Goal: Book appointment/travel/reservation

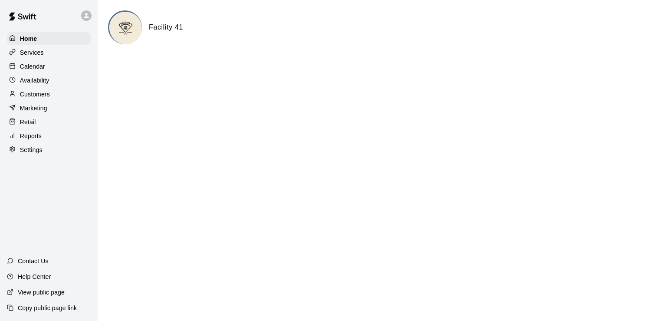
click at [40, 73] on div "Calendar" at bounding box center [49, 66] width 84 height 13
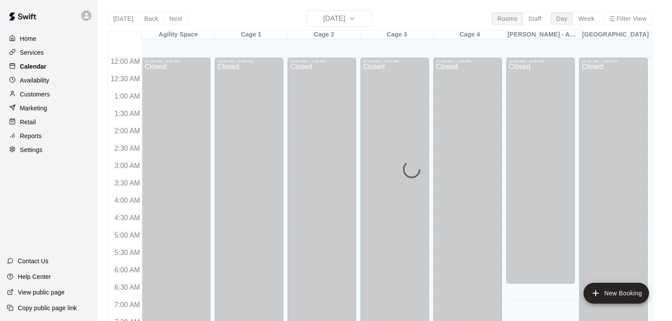
scroll to position [534, 0]
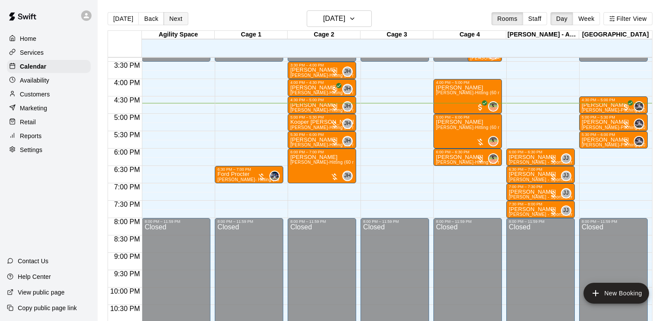
click at [177, 17] on button "Next" at bounding box center [176, 18] width 24 height 13
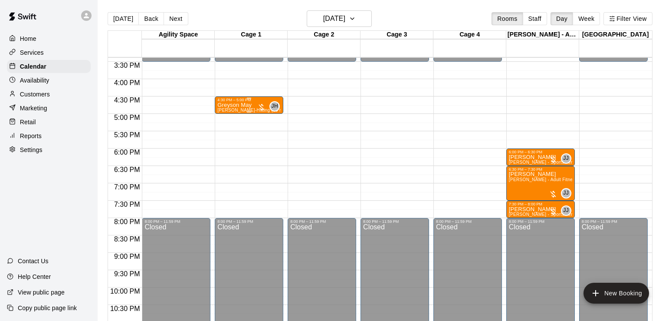
click at [242, 105] on p "Greyson May" at bounding box center [249, 105] width 63 height 0
click at [227, 113] on icon "edit" at bounding box center [226, 115] width 10 height 10
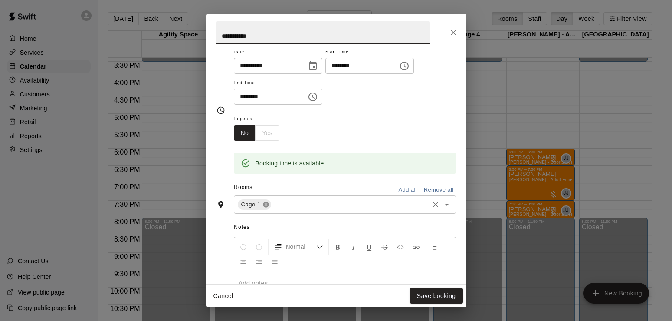
click at [269, 204] on icon at bounding box center [266, 205] width 6 height 6
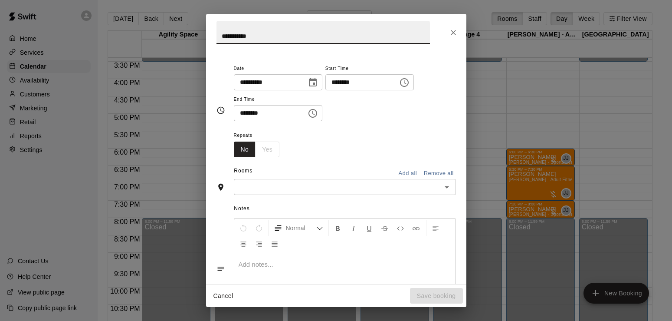
click at [271, 186] on input "text" at bounding box center [338, 186] width 203 height 11
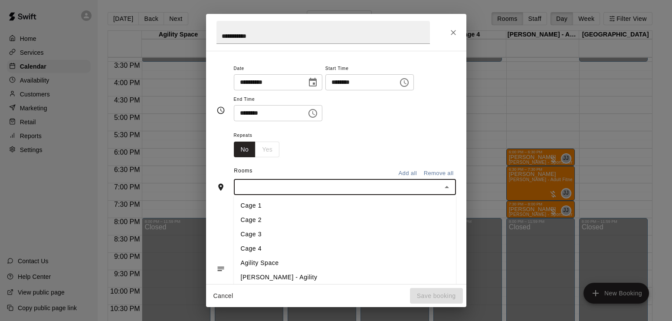
click at [254, 222] on li "Cage 2" at bounding box center [345, 220] width 222 height 14
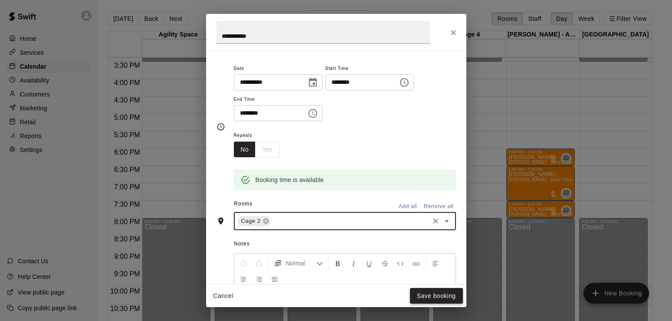
click at [436, 298] on button "Save booking" at bounding box center [436, 296] width 53 height 16
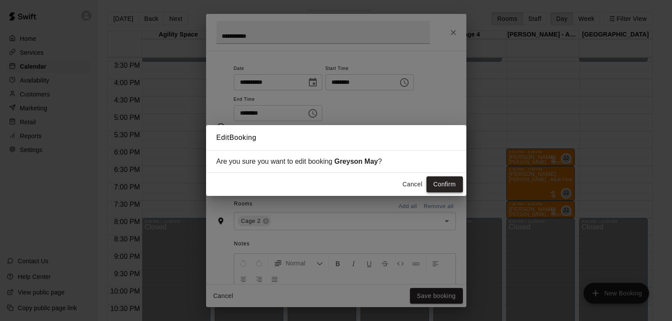
click at [441, 188] on button "Confirm" at bounding box center [445, 184] width 36 height 16
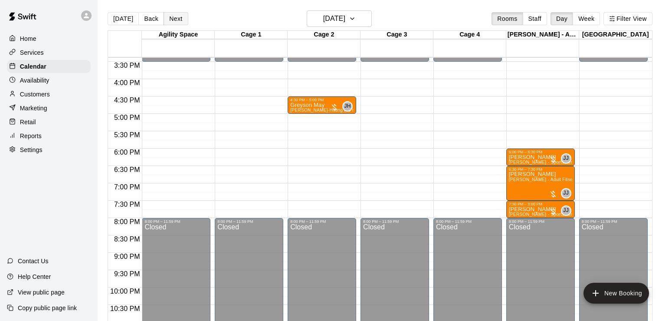
click at [169, 23] on button "Next" at bounding box center [176, 18] width 24 height 13
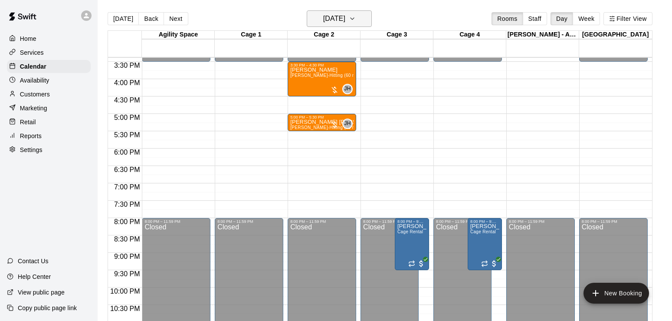
click at [356, 20] on icon "button" at bounding box center [352, 18] width 7 height 10
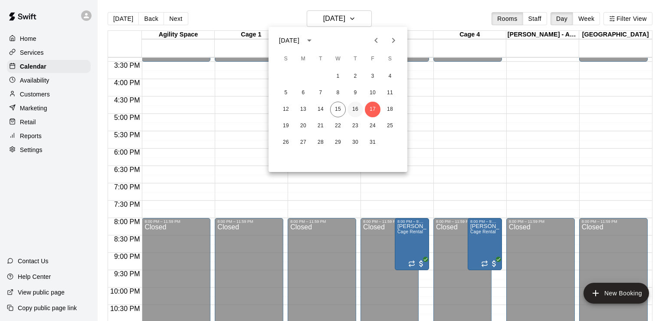
click at [356, 113] on button "16" at bounding box center [356, 110] width 16 height 16
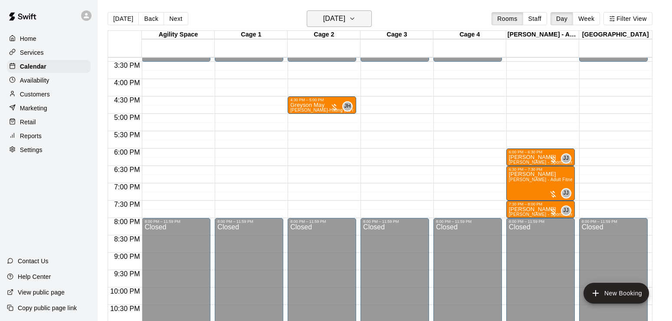
click at [356, 20] on icon "button" at bounding box center [352, 18] width 7 height 10
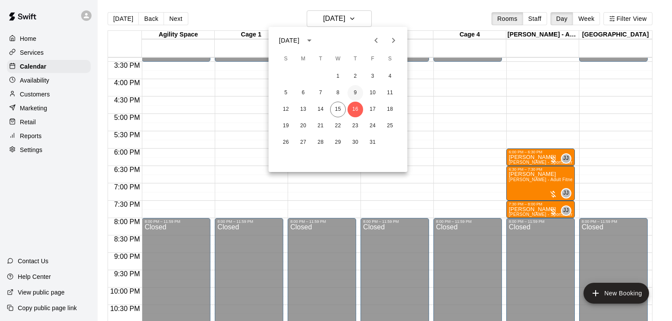
click at [358, 94] on button "9" at bounding box center [356, 93] width 16 height 16
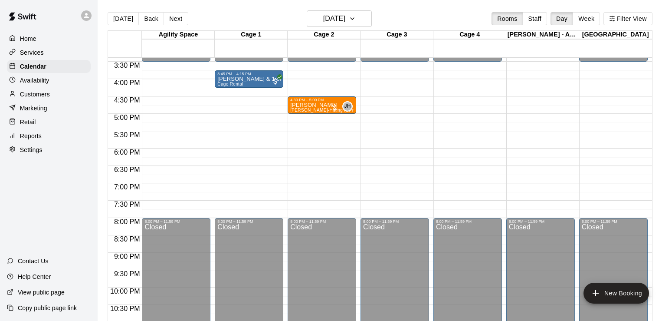
click at [616, 293] on button "New Booking" at bounding box center [617, 293] width 66 height 21
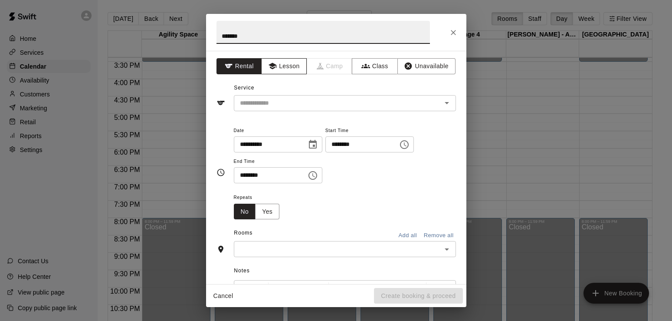
type input "*******"
click at [290, 64] on button "Lesson" at bounding box center [284, 66] width 46 height 16
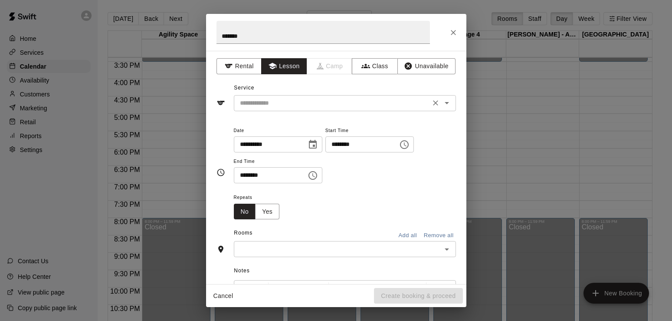
click at [384, 104] on input "text" at bounding box center [332, 103] width 191 height 11
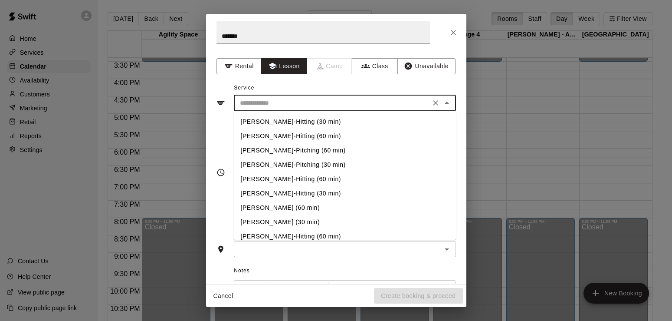
click at [334, 127] on li "[PERSON_NAME]-Hitting (30 min)" at bounding box center [345, 122] width 222 height 14
type input "**********"
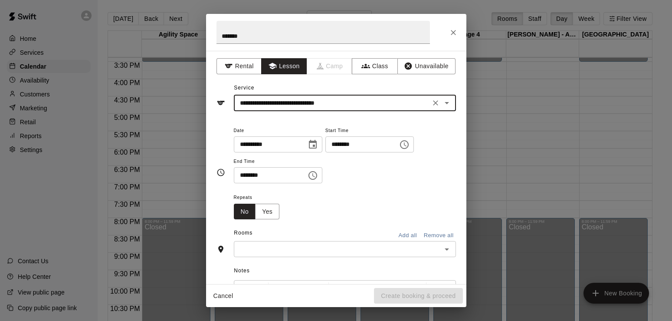
click at [320, 247] on input "text" at bounding box center [338, 249] width 203 height 11
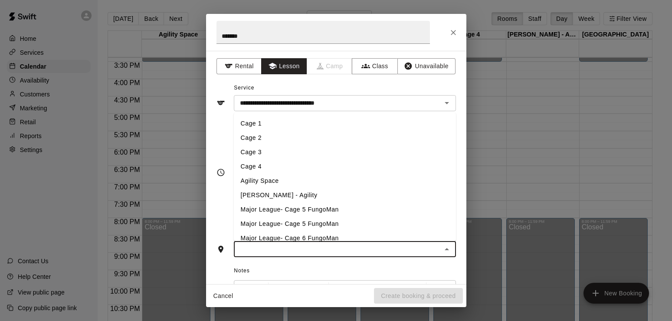
click at [254, 142] on li "Cage 2" at bounding box center [345, 138] width 222 height 14
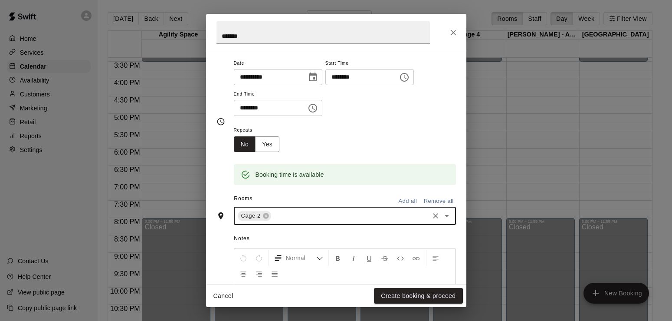
scroll to position [78, 0]
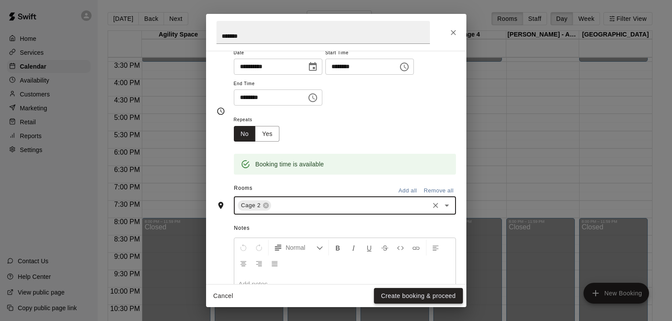
click at [434, 296] on button "Create booking & proceed" at bounding box center [418, 296] width 89 height 16
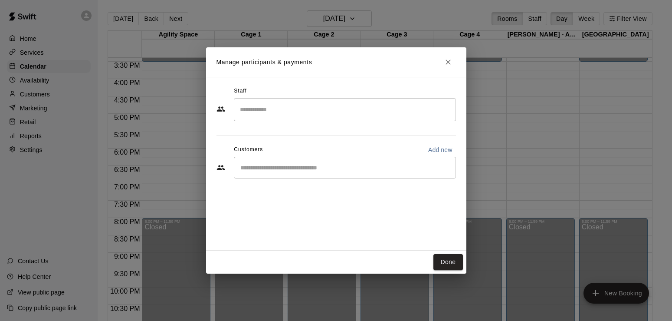
click at [335, 163] on div "​" at bounding box center [345, 168] width 222 height 22
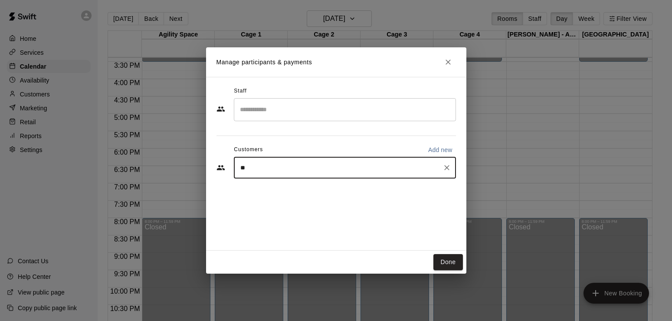
type input "*"
type input "*****"
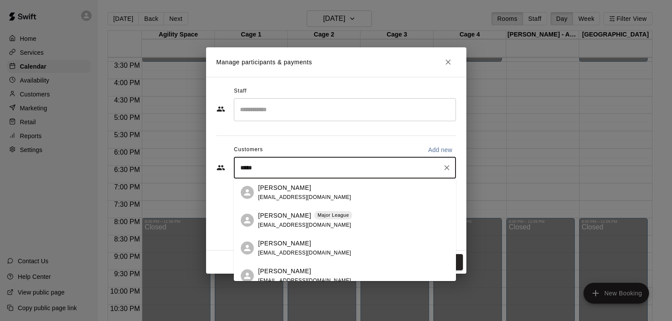
click at [286, 191] on p "[PERSON_NAME]" at bounding box center [284, 187] width 53 height 9
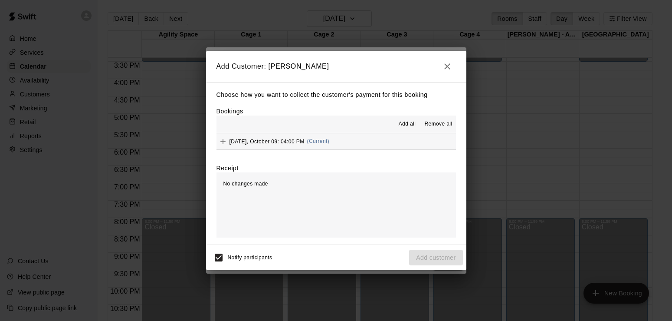
click at [400, 146] on button "Thursday, October 09: 04:00 PM (Current)" at bounding box center [337, 141] width 240 height 16
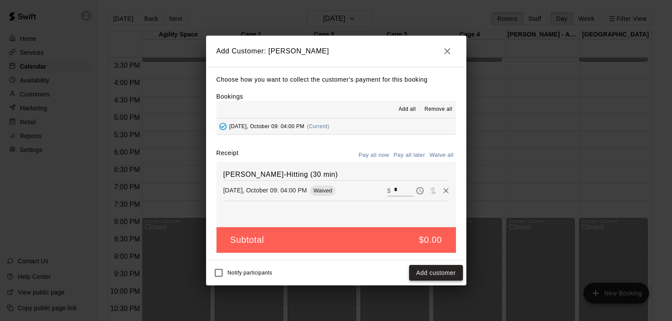
click at [435, 274] on button "Add customer" at bounding box center [435, 273] width 53 height 16
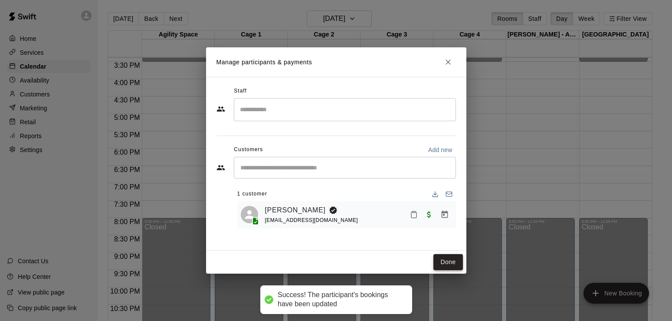
click at [451, 260] on button "Done" at bounding box center [448, 262] width 29 height 16
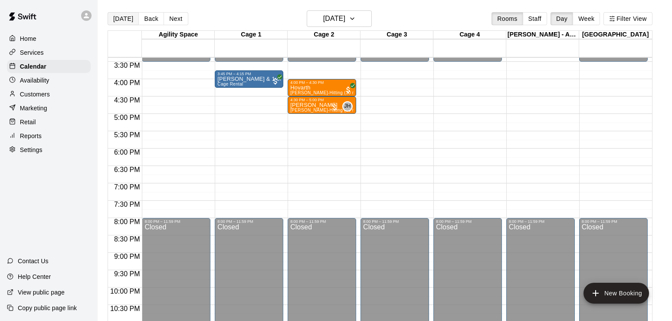
click at [125, 20] on button "[DATE]" at bounding box center [123, 18] width 31 height 13
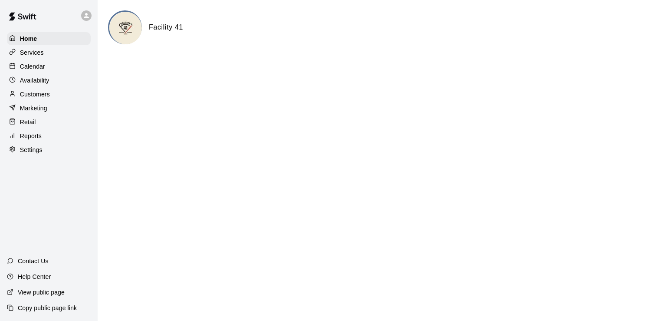
click at [40, 96] on p "Customers" at bounding box center [35, 94] width 30 height 9
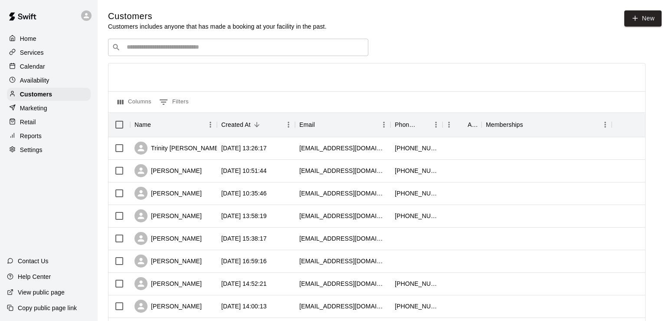
click at [197, 50] on input "Search customers by name or email" at bounding box center [244, 47] width 241 height 9
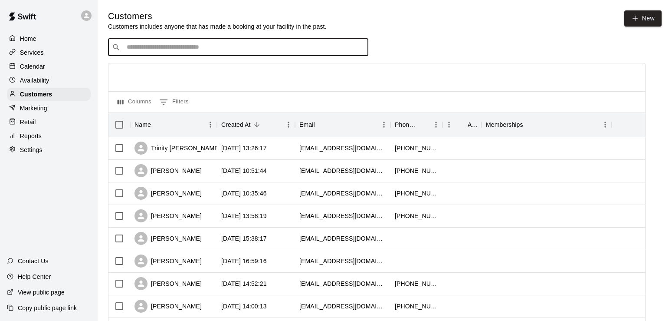
type input "*"
type input "*****"
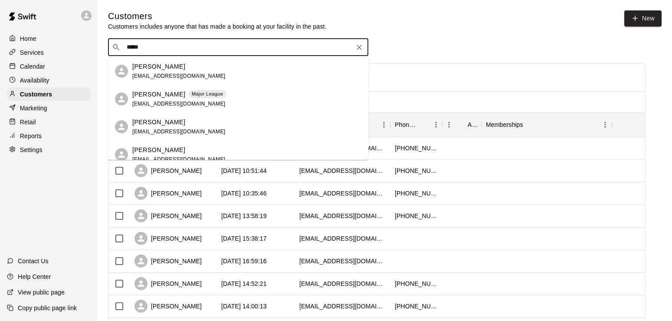
click at [138, 76] on span "drnhorvath@me.com" at bounding box center [178, 76] width 93 height 6
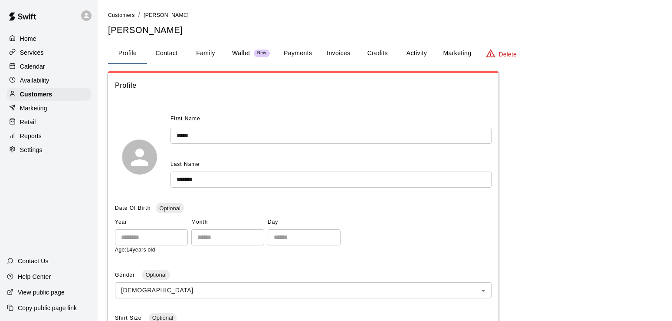
click at [416, 57] on button "Activity" at bounding box center [416, 53] width 39 height 21
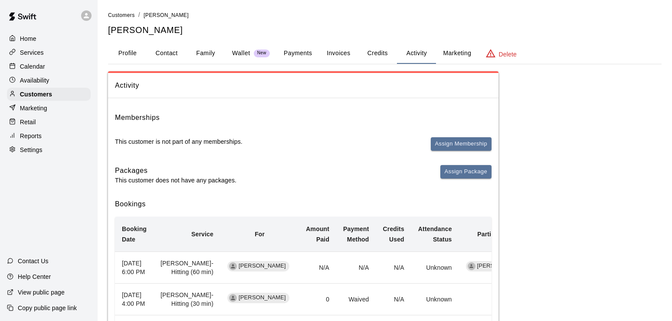
click at [126, 57] on button "Profile" at bounding box center [127, 53] width 39 height 21
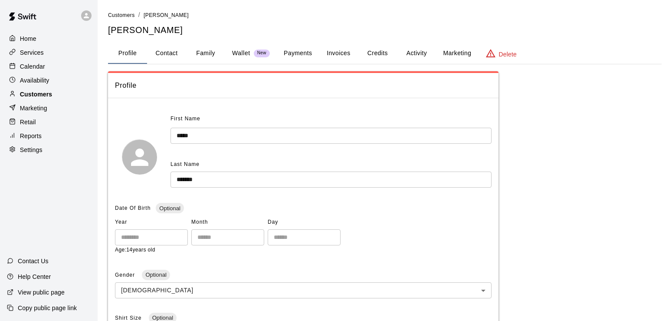
click at [33, 98] on p "Customers" at bounding box center [36, 94] width 32 height 9
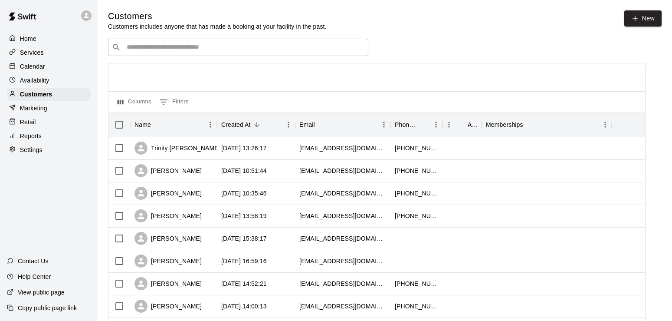
click at [225, 41] on div "​ ​" at bounding box center [238, 47] width 260 height 17
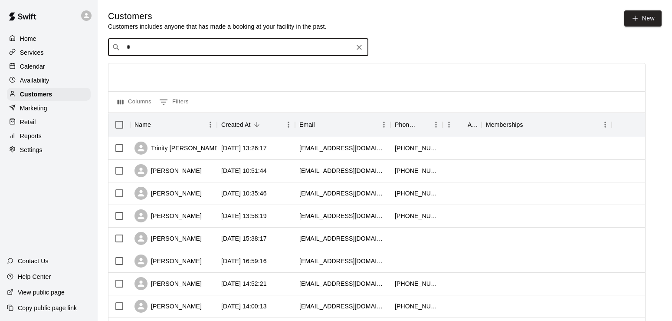
type input "**"
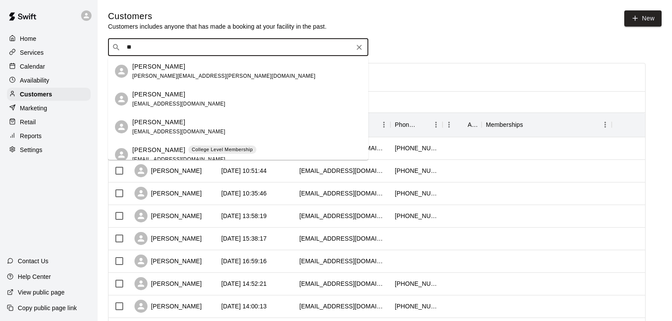
click at [359, 49] on icon "Clear" at bounding box center [359, 47] width 5 height 5
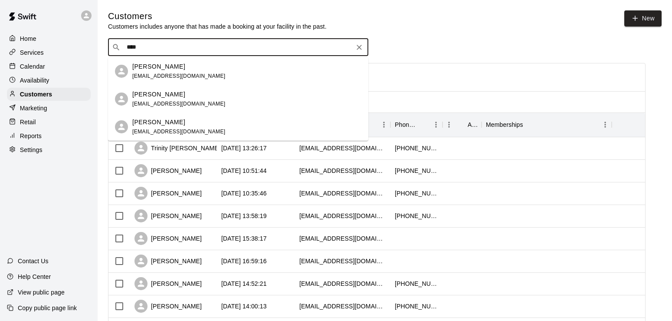
type input "*****"
click at [191, 75] on span "drnhorvath@icloud.com" at bounding box center [178, 76] width 93 height 6
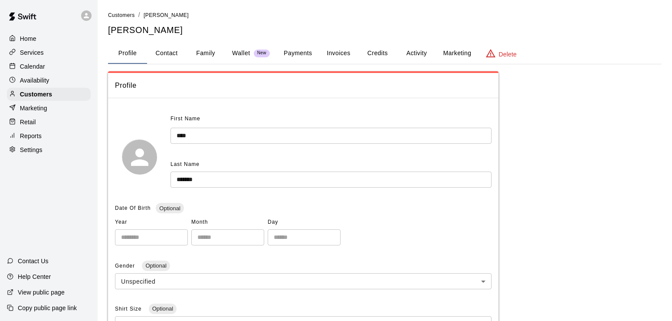
click at [220, 52] on button "Family" at bounding box center [205, 53] width 39 height 21
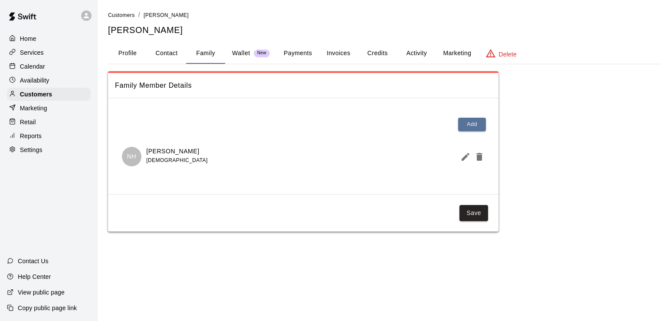
click at [128, 55] on button "Profile" at bounding box center [127, 53] width 39 height 21
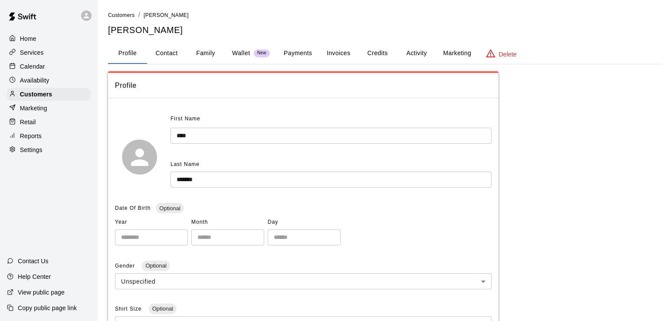
click at [50, 103] on div "Home Services Calendar Availability Customers Marketing Retail Reports Settings" at bounding box center [49, 94] width 98 height 126
click at [44, 70] on p "Calendar" at bounding box center [32, 66] width 25 height 9
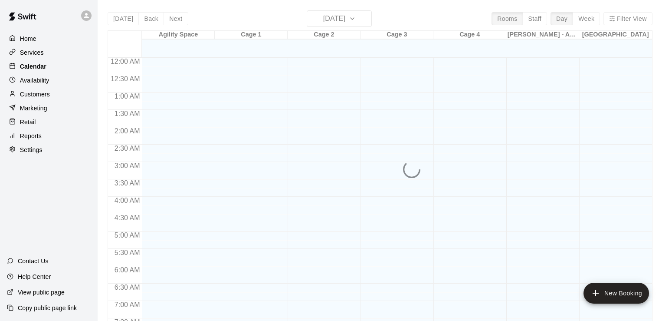
scroll to position [534, 0]
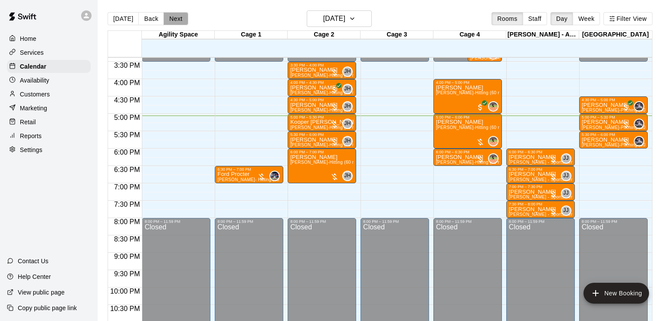
click at [172, 16] on button "Next" at bounding box center [176, 18] width 24 height 13
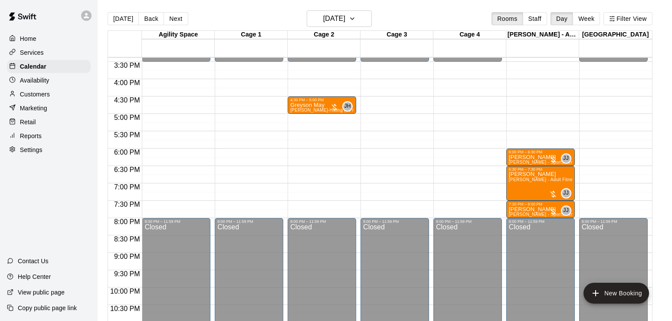
click at [49, 89] on div "Home Services Calendar Availability Customers Marketing Retail Reports Settings" at bounding box center [49, 94] width 98 height 126
click at [46, 82] on p "Availability" at bounding box center [35, 80] width 30 height 9
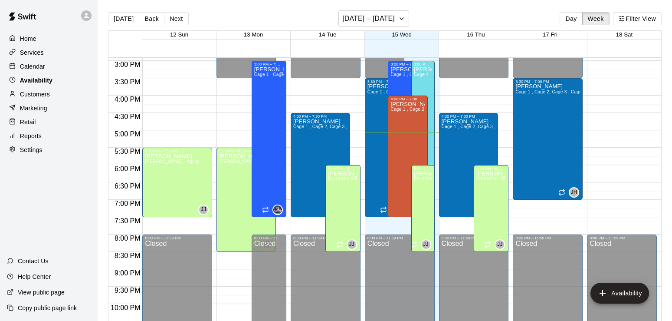
scroll to position [517, 0]
click at [174, 17] on button "Next" at bounding box center [176, 18] width 24 height 13
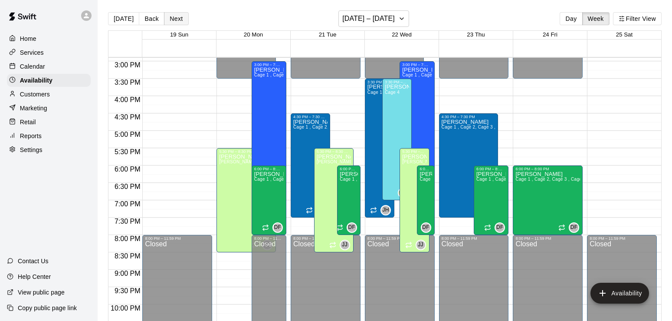
click at [175, 25] on button "Next" at bounding box center [176, 18] width 24 height 13
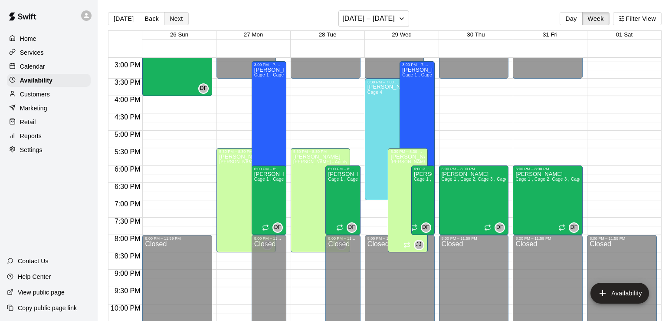
click at [171, 19] on button "Next" at bounding box center [176, 18] width 24 height 13
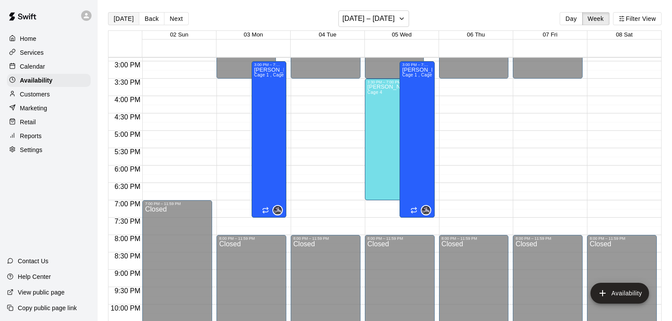
click at [125, 21] on button "[DATE]" at bounding box center [123, 18] width 31 height 13
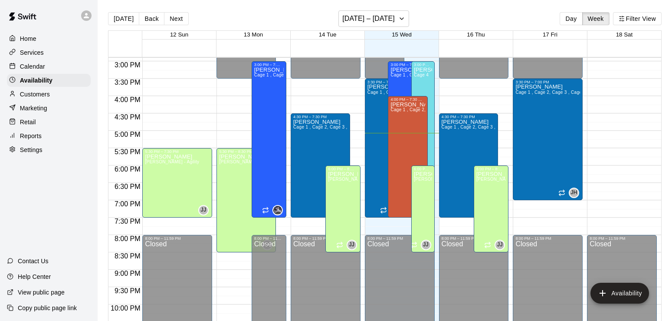
click at [47, 73] on div "Calendar" at bounding box center [49, 66] width 84 height 13
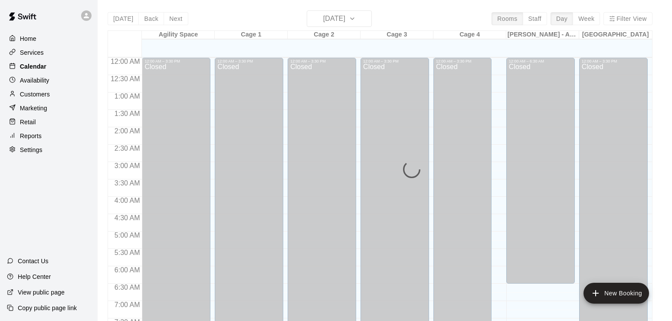
scroll to position [534, 0]
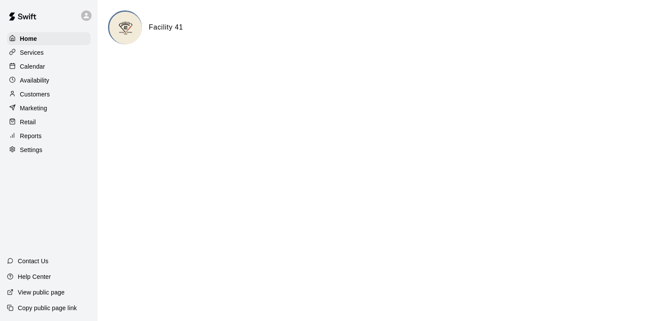
click at [38, 71] on p "Calendar" at bounding box center [32, 66] width 25 height 9
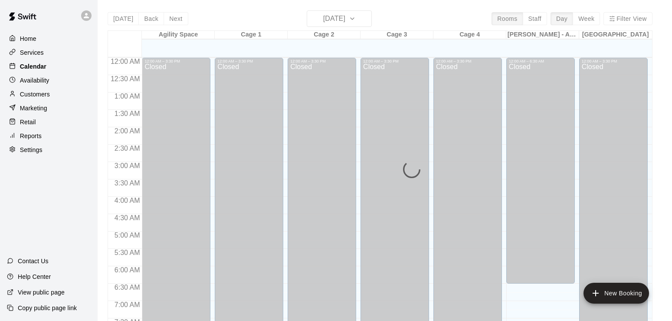
scroll to position [534, 0]
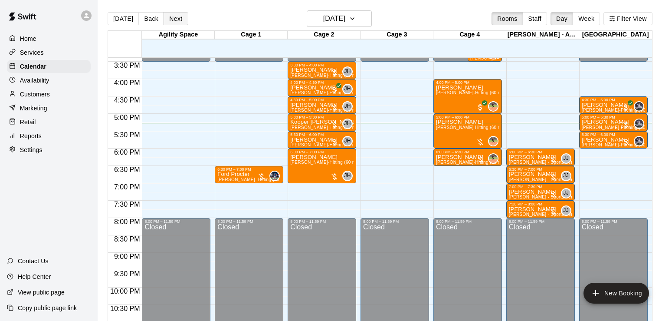
click at [171, 23] on button "Next" at bounding box center [176, 18] width 24 height 13
